Goal: Information Seeking & Learning: Learn about a topic

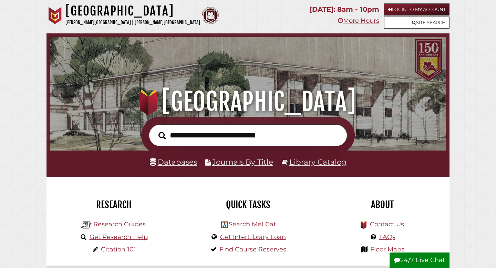
scroll to position [131, 392]
click at [174, 167] on li "Databases" at bounding box center [173, 162] width 47 height 13
click at [171, 166] on link "Databases" at bounding box center [173, 161] width 47 height 9
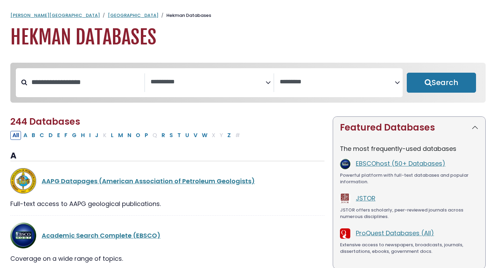
select select "Database Subject Filter"
select select "Database Vendors Filter"
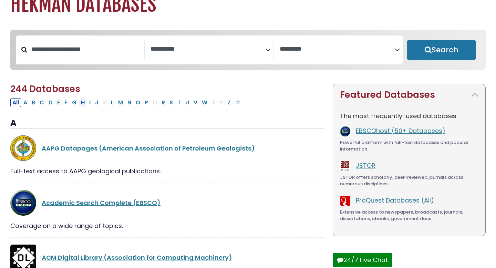
click at [82, 105] on button "H" at bounding box center [83, 102] width 8 height 9
select select "Database Subject Filter"
select select "Database Vendors Filter"
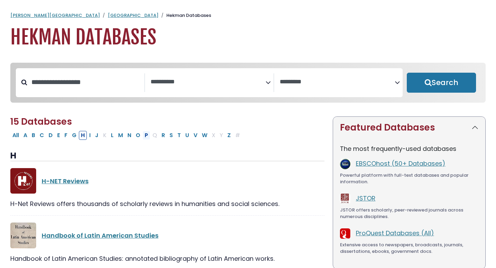
click at [146, 135] on button "P" at bounding box center [147, 135] width 8 height 9
select select "Database Subject Filter"
select select "Database Vendors Filter"
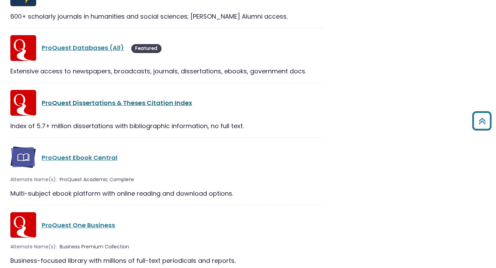
scroll to position [856, 0]
click at [94, 50] on link "ProQuest Databases (All)" at bounding box center [83, 48] width 82 height 9
